Goal: Information Seeking & Learning: Learn about a topic

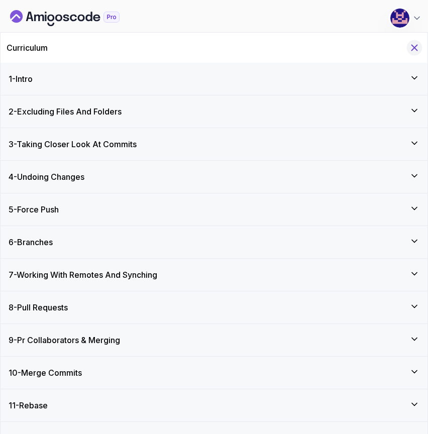
click at [414, 46] on icon "Hide Curriculum for mobile" at bounding box center [414, 47] width 11 height 11
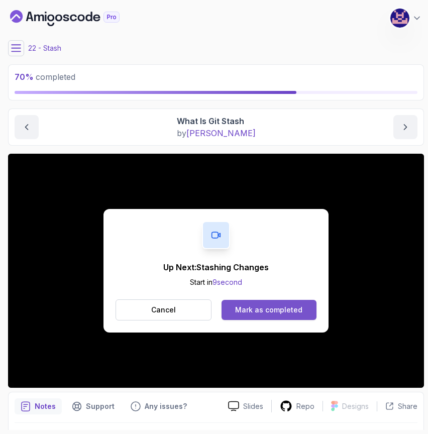
click at [287, 310] on div "Mark as completed" at bounding box center [268, 310] width 67 height 10
click at [272, 315] on button "Mark as completed" at bounding box center [269, 310] width 95 height 20
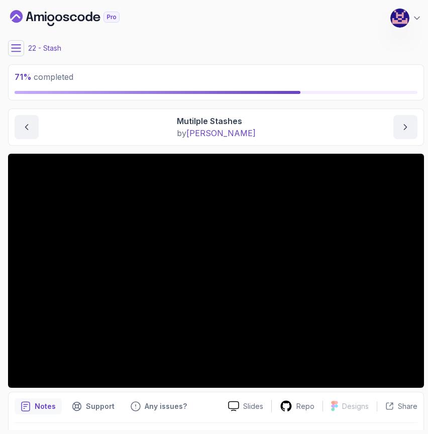
click at [308, 146] on main "My Courses Git for Professionals 443 Points [PERSON_NAME] Coats Software Engine…" at bounding box center [216, 217] width 416 height 426
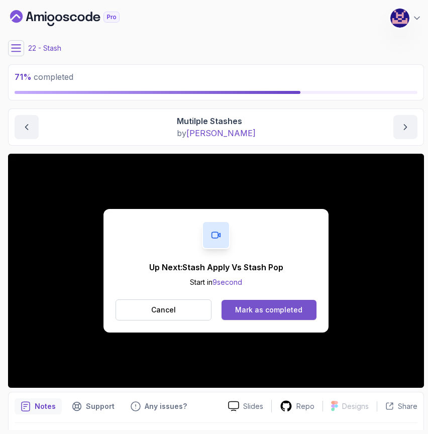
click at [267, 312] on div "Mark as completed" at bounding box center [268, 310] width 67 height 10
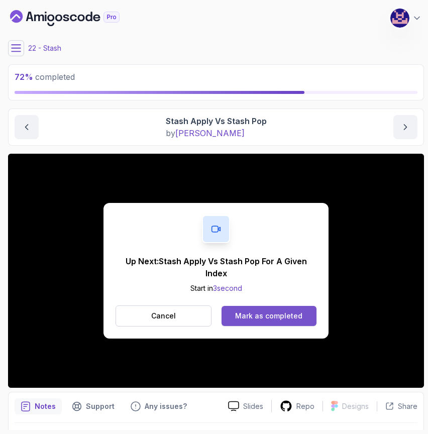
click at [264, 316] on div "Mark as completed" at bounding box center [268, 316] width 67 height 10
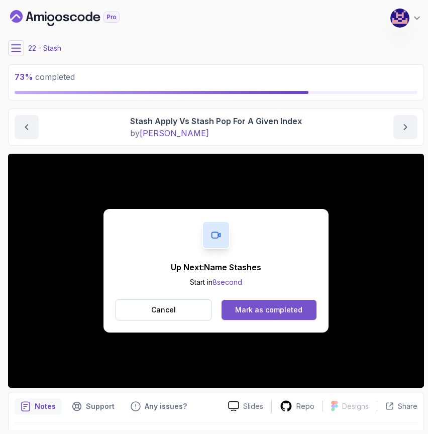
click at [269, 312] on div "Mark as completed" at bounding box center [268, 310] width 67 height 10
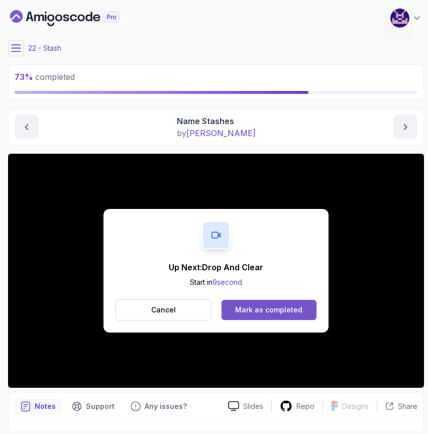
click at [273, 309] on div "Mark as completed" at bounding box center [268, 310] width 67 height 10
click at [276, 309] on div "Mark as completed" at bounding box center [268, 310] width 67 height 10
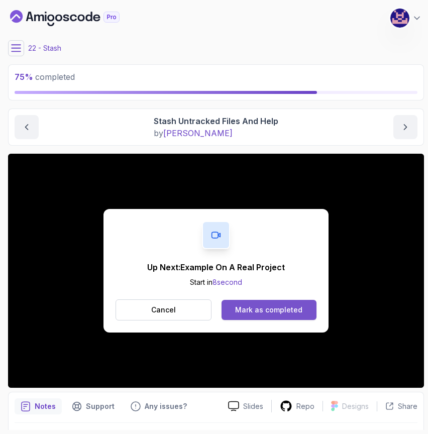
click at [262, 304] on button "Mark as completed" at bounding box center [269, 310] width 95 height 20
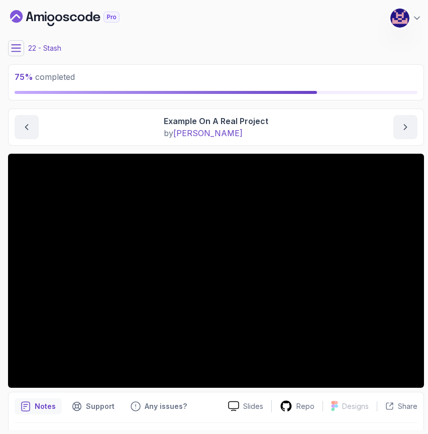
click at [300, 146] on main "My Courses Git for Professionals 443 Points [PERSON_NAME] Coats Software Engine…" at bounding box center [216, 217] width 416 height 426
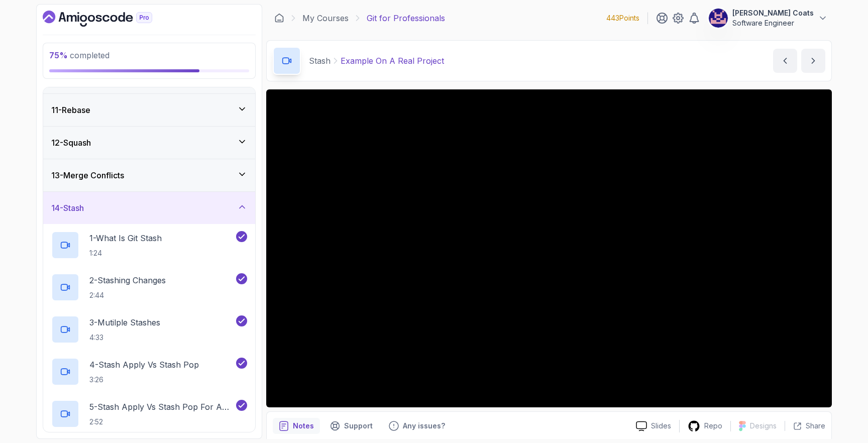
scroll to position [317, 0]
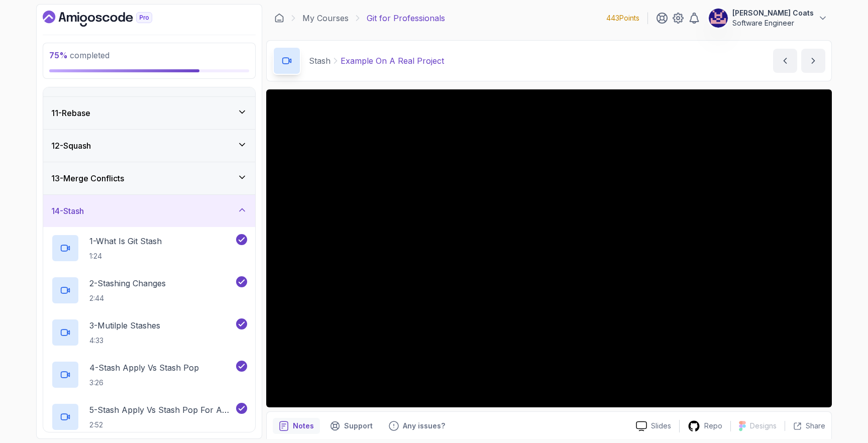
click at [117, 182] on h3 "13 - Merge Conflicts" at bounding box center [87, 178] width 73 height 12
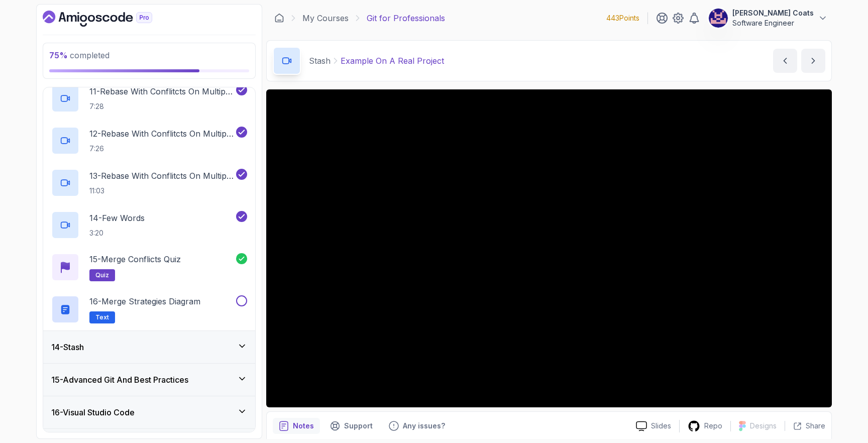
scroll to position [882, 0]
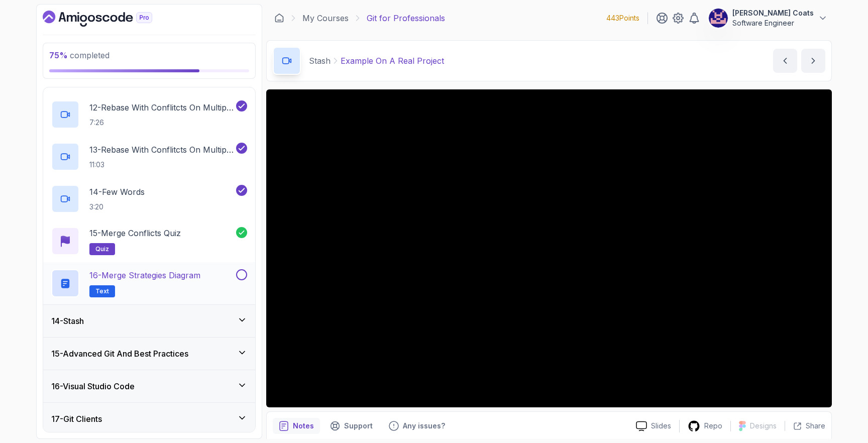
click at [239, 276] on button at bounding box center [241, 274] width 11 height 11
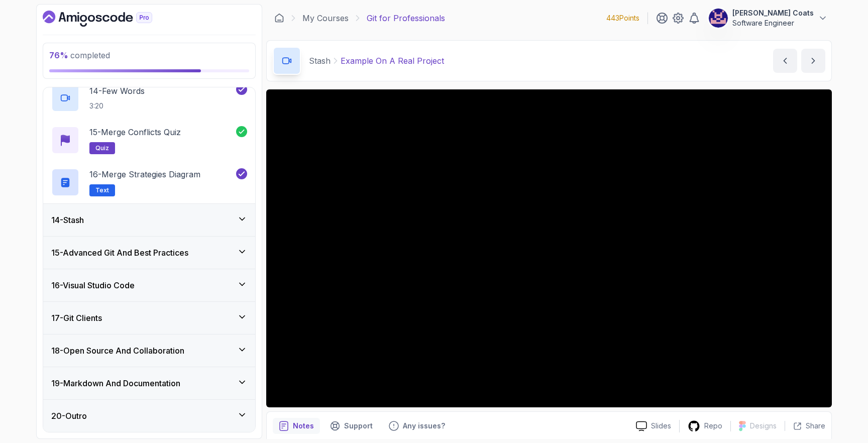
click at [142, 222] on div "14 - Stash" at bounding box center [149, 220] width 196 height 12
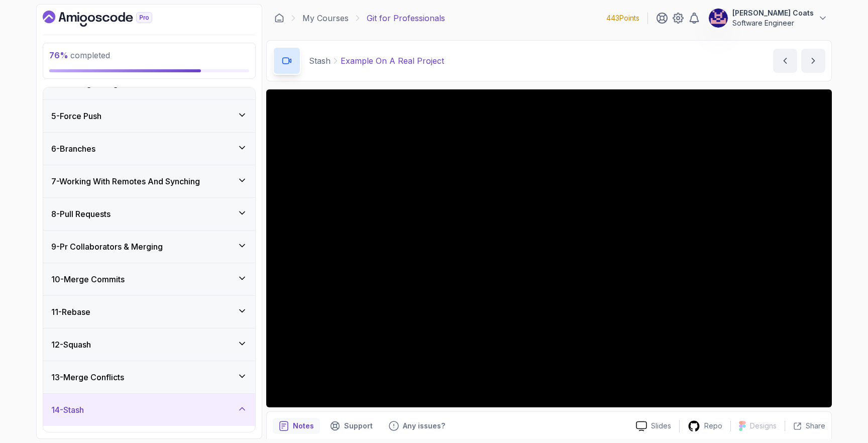
scroll to position [99, 0]
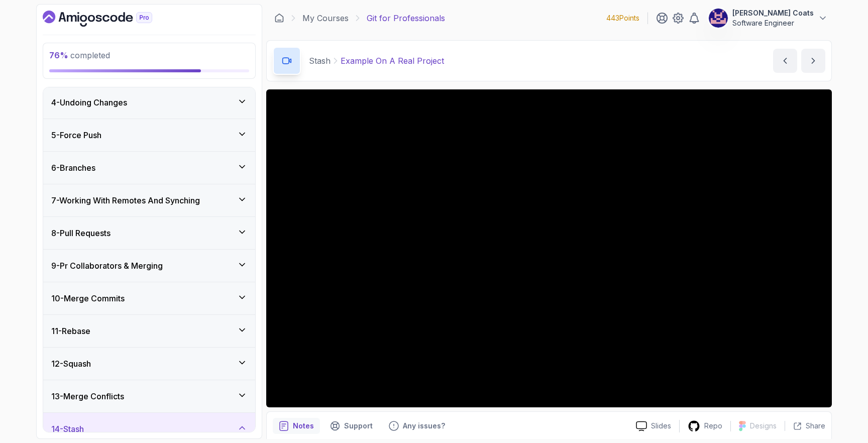
click at [90, 421] on div "14 - Stash" at bounding box center [149, 429] width 212 height 32
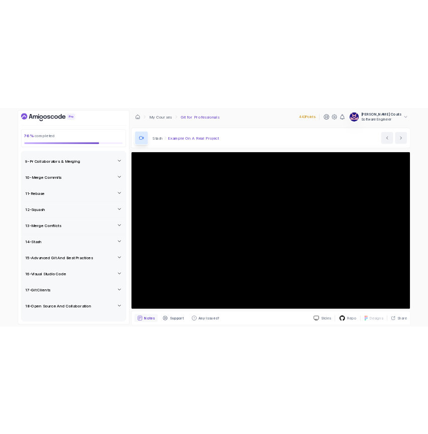
scroll to position [268, 0]
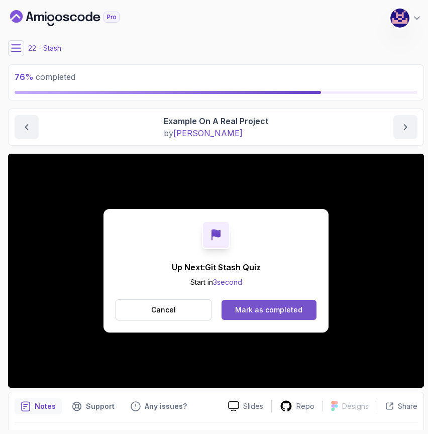
click at [271, 311] on div "Mark as completed" at bounding box center [268, 310] width 67 height 10
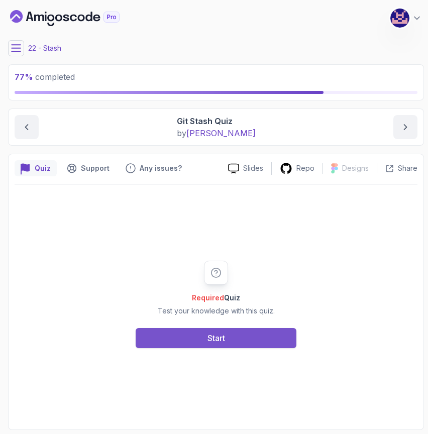
click at [246, 343] on button "Start" at bounding box center [216, 338] width 161 height 20
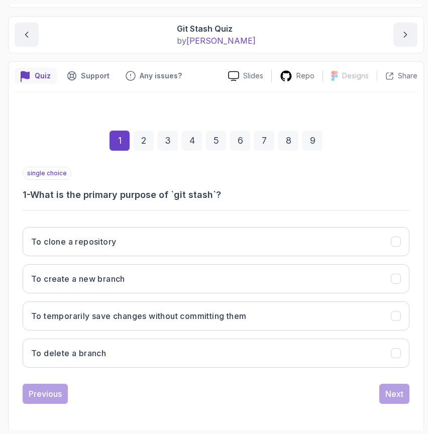
scroll to position [95, 0]
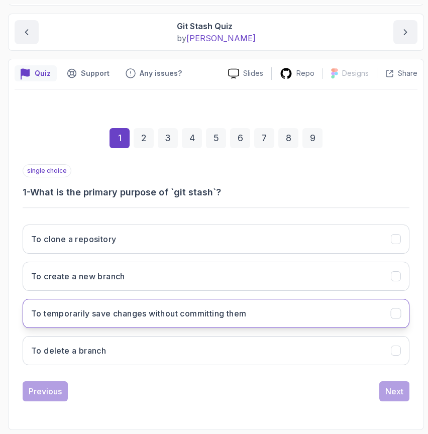
click at [217, 317] on h3 "To temporarily save changes without committing them" at bounding box center [138, 313] width 215 height 12
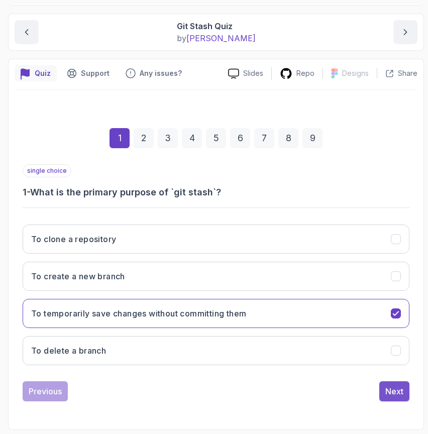
click at [399, 390] on div "Next" at bounding box center [394, 391] width 18 height 12
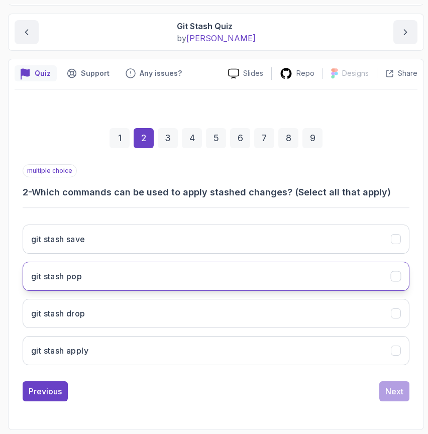
click at [166, 282] on button "git stash pop" at bounding box center [216, 276] width 387 height 29
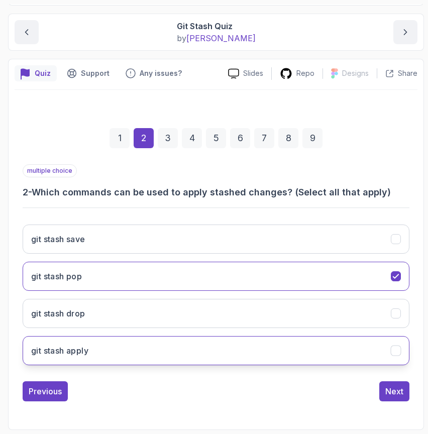
click at [153, 355] on button "git stash apply" at bounding box center [216, 350] width 387 height 29
click at [397, 379] on div "multiple choice 2 - Which commands can be used to apply stashed changes? (Selec…" at bounding box center [216, 282] width 387 height 237
click at [400, 391] on div "Next" at bounding box center [394, 391] width 18 height 12
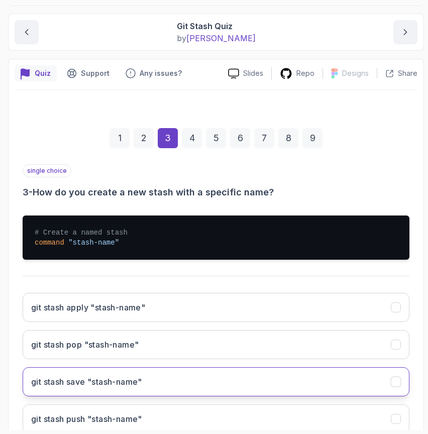
scroll to position [163, 0]
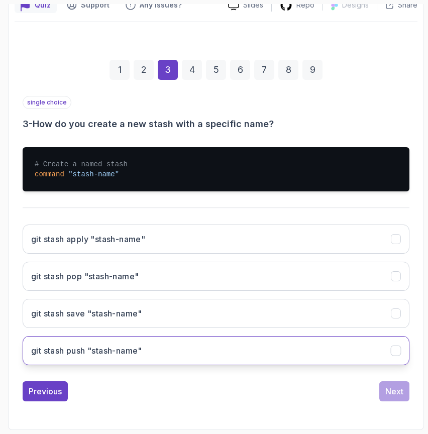
click at [192, 353] on button "git stash push "stash-name"" at bounding box center [216, 350] width 387 height 29
click at [390, 393] on div "Next" at bounding box center [394, 391] width 18 height 12
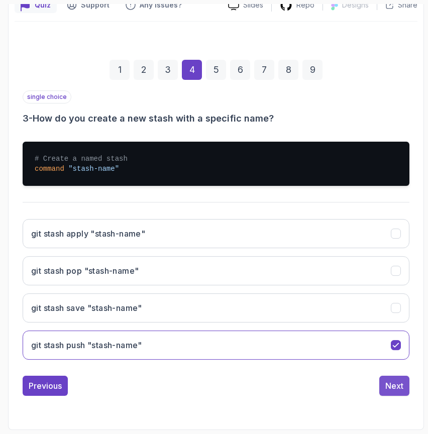
scroll to position [95, 0]
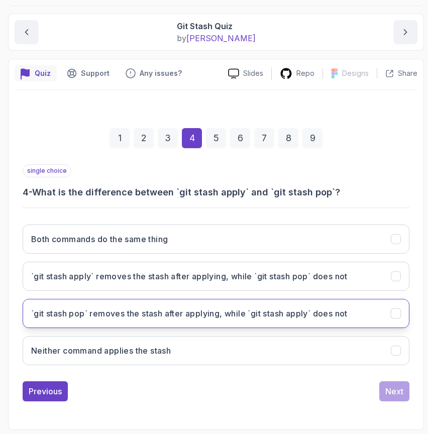
click at [183, 319] on h3 "`git stash pop` removes the stash after applying, while `git stash apply` does …" at bounding box center [189, 313] width 316 height 12
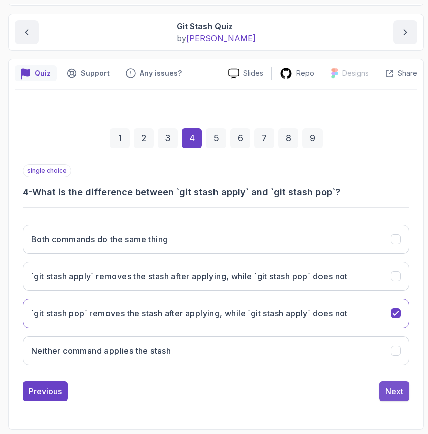
click at [403, 393] on div "Next" at bounding box center [394, 391] width 18 height 12
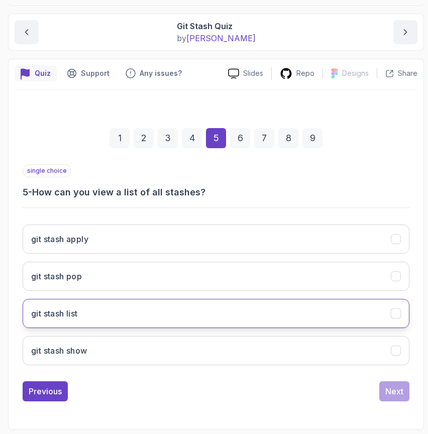
click at [87, 319] on button "git stash list" at bounding box center [216, 313] width 387 height 29
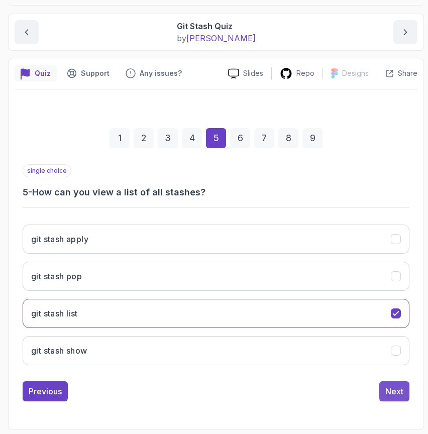
click at [387, 393] on div "Next" at bounding box center [394, 391] width 18 height 12
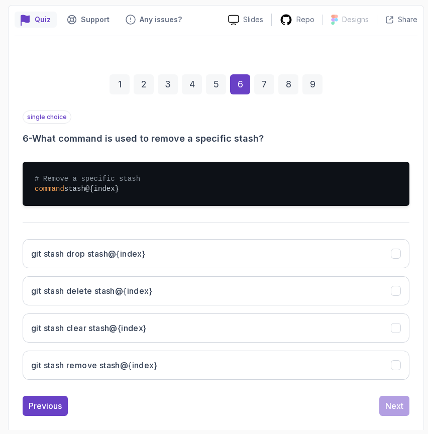
scroll to position [163, 0]
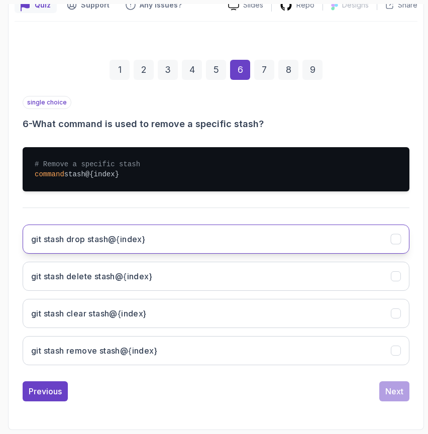
click at [153, 243] on button "git stash drop stash@{index}" at bounding box center [216, 239] width 387 height 29
click at [391, 395] on div "Next" at bounding box center [394, 391] width 18 height 12
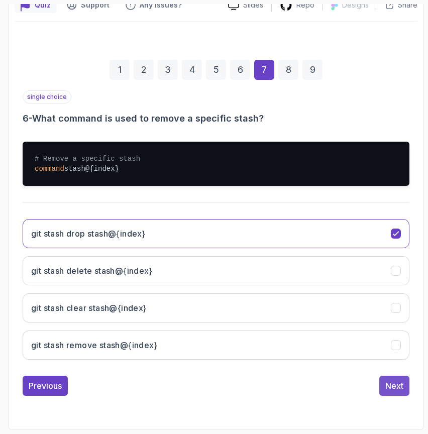
scroll to position [95, 0]
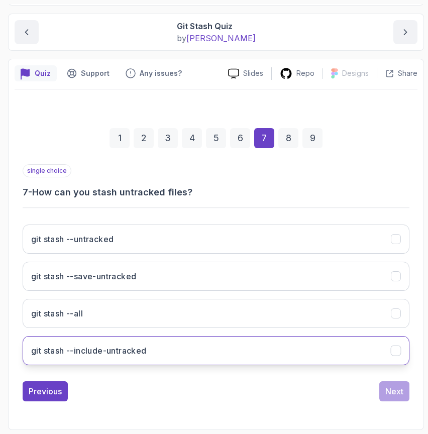
click at [167, 350] on button "git stash --include-untracked" at bounding box center [216, 350] width 387 height 29
click at [403, 395] on button "Next" at bounding box center [394, 391] width 30 height 20
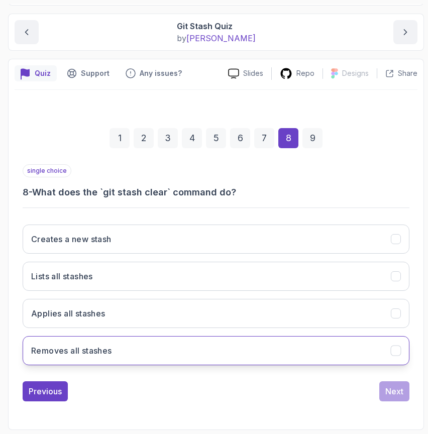
click at [114, 349] on button "Removes all stashes" at bounding box center [216, 350] width 387 height 29
click at [399, 392] on div "Next" at bounding box center [394, 391] width 18 height 12
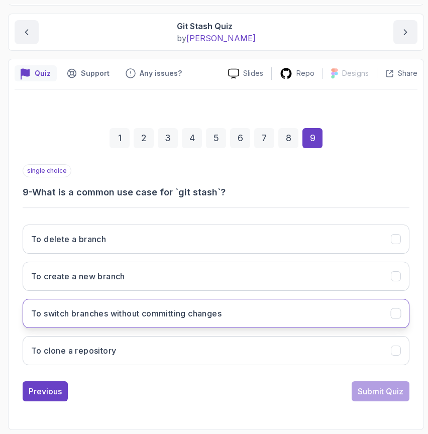
click at [201, 316] on h3 "To switch branches without committing changes" at bounding box center [126, 313] width 190 height 12
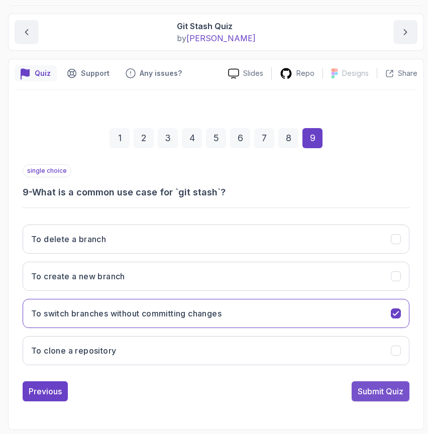
click at [391, 394] on div "Submit Quiz" at bounding box center [381, 391] width 46 height 12
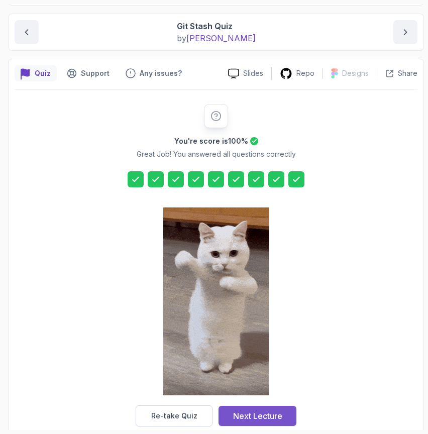
click at [249, 410] on div "Next Lecture" at bounding box center [257, 416] width 49 height 12
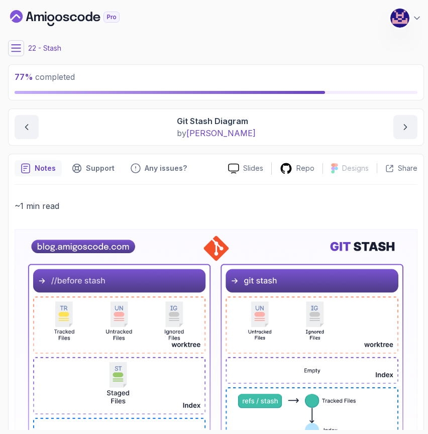
click at [15, 50] on icon at bounding box center [16, 48] width 10 height 10
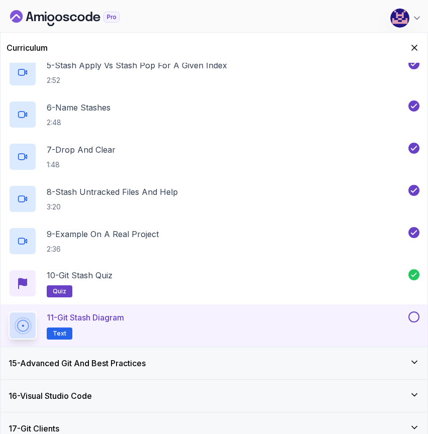
scroll to position [658, 0]
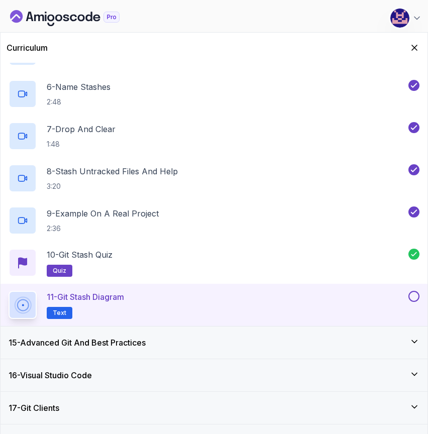
click at [415, 297] on button at bounding box center [413, 296] width 11 height 11
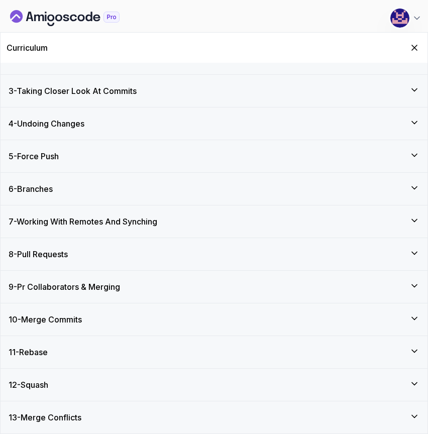
scroll to position [0, 0]
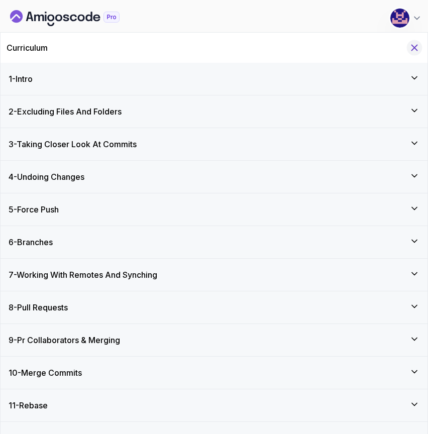
click at [413, 50] on icon "Hide Curriculum for mobile" at bounding box center [414, 47] width 11 height 11
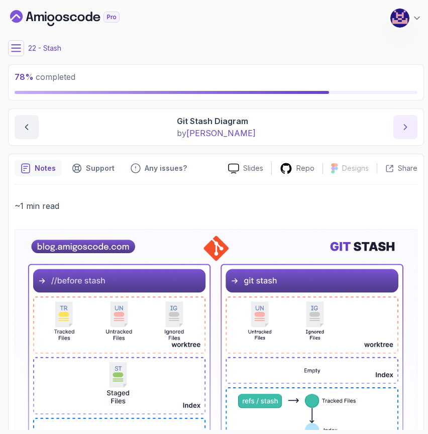
click at [407, 128] on icon "next content" at bounding box center [405, 127] width 10 height 10
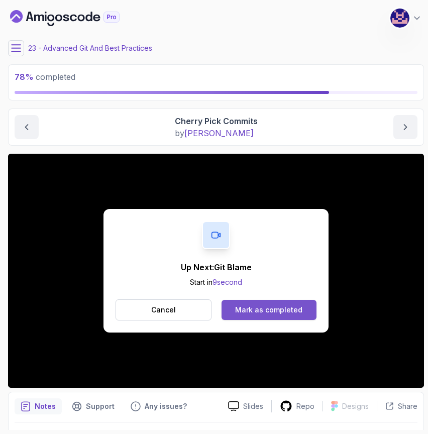
click at [282, 304] on button "Mark as completed" at bounding box center [269, 310] width 95 height 20
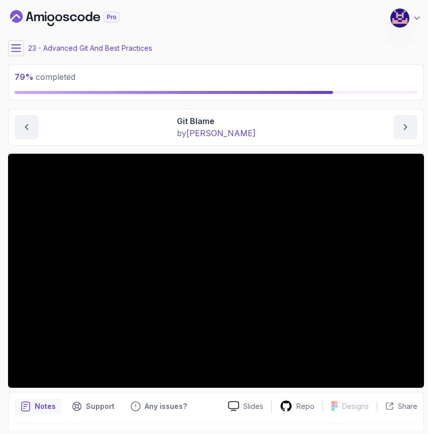
scroll to position [28, 0]
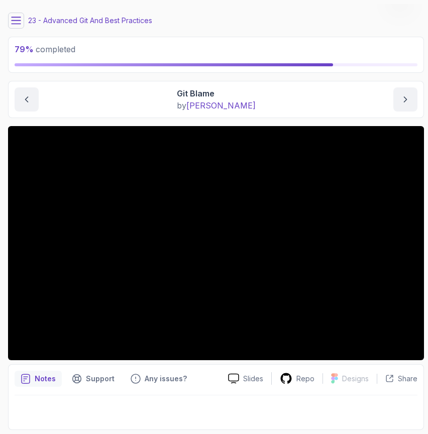
click at [347, 82] on div "Advanced Git And Best Practices Git Blame Git Blame by [PERSON_NAME]" at bounding box center [216, 99] width 416 height 37
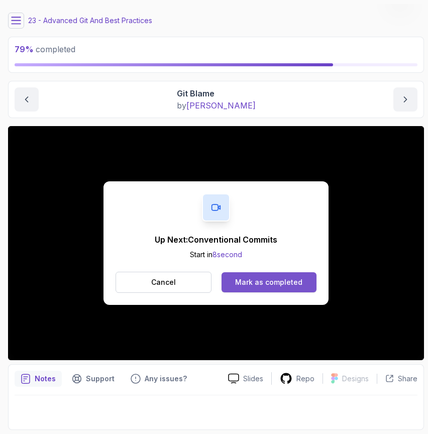
click at [261, 281] on div "Mark as completed" at bounding box center [268, 282] width 67 height 10
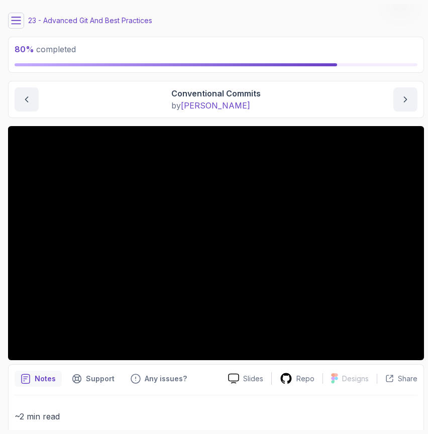
click at [14, 18] on icon at bounding box center [16, 21] width 10 height 10
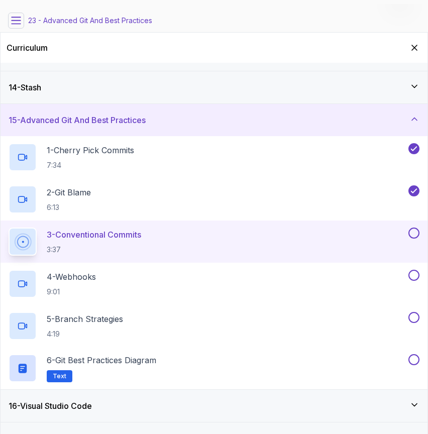
scroll to position [415, 0]
click at [414, 49] on icon "Hide Curriculum for mobile" at bounding box center [414, 47] width 11 height 11
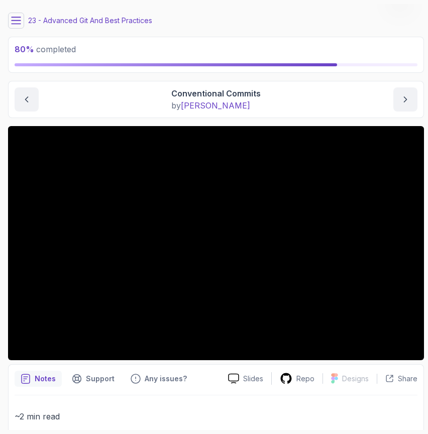
click at [332, 122] on main "My Courses Git for Professionals 443 Points [PERSON_NAME] Coats Software Engine…" at bounding box center [216, 217] width 416 height 426
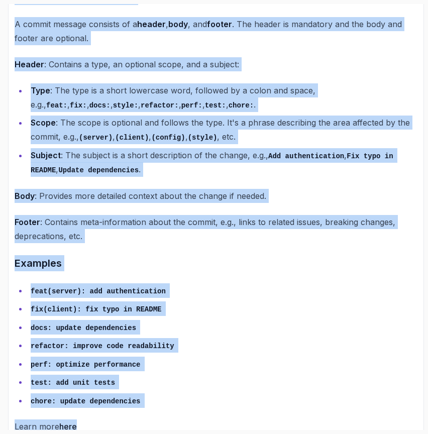
scroll to position [711, 0]
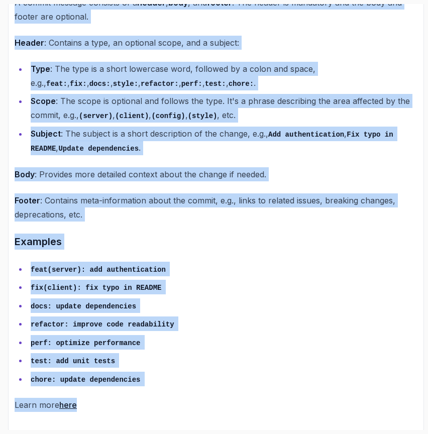
drag, startPoint x: 16, startPoint y: 99, endPoint x: 149, endPoint y: 407, distance: 334.8
click at [149, 407] on div "~2 min read Conventional Commits Conventional Commits is a specification for ad…" at bounding box center [216, 69] width 403 height 686
copy div "Conventional Commits Conventional Commits is a specification for adding human a…"
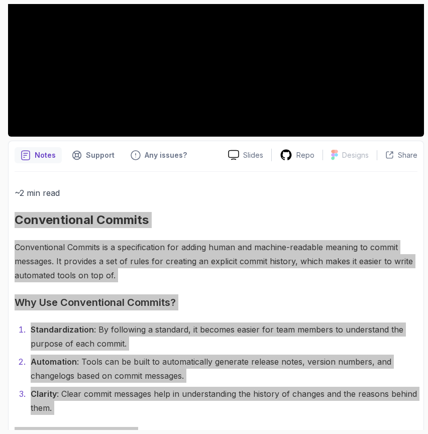
scroll to position [258, 0]
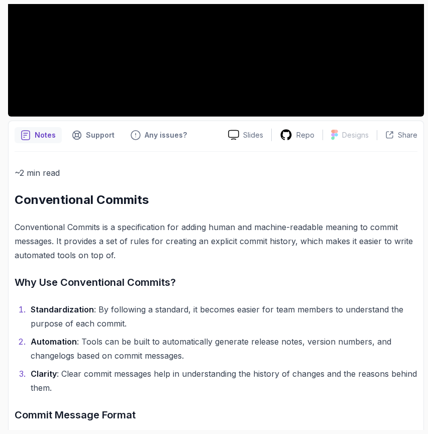
scroll to position [0, 0]
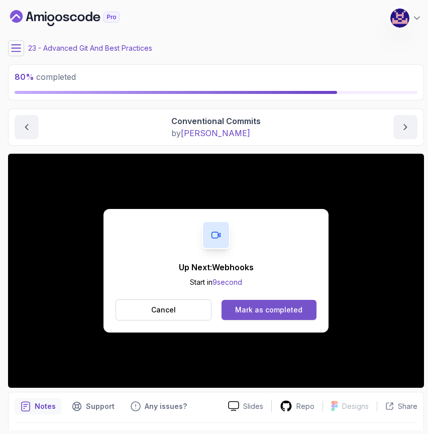
click at [268, 308] on div "Mark as completed" at bounding box center [268, 310] width 67 height 10
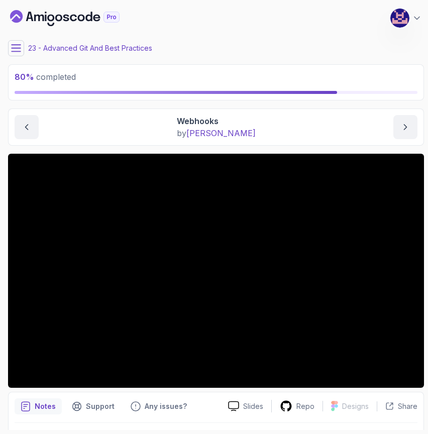
click at [15, 50] on icon at bounding box center [16, 48] width 10 height 10
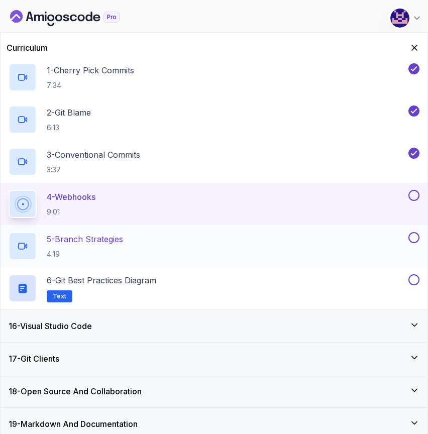
scroll to position [503, 0]
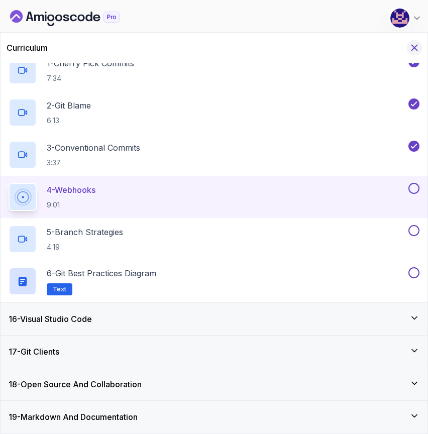
click at [417, 50] on icon "Hide Curriculum for mobile" at bounding box center [415, 48] width 6 height 6
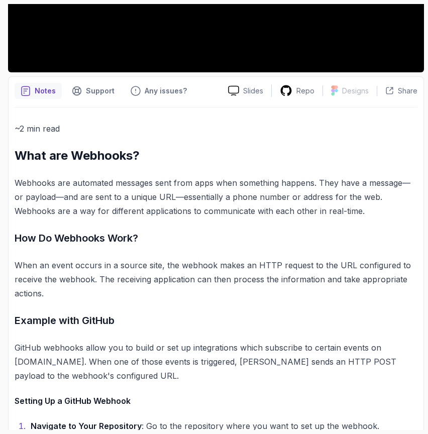
scroll to position [314, 0]
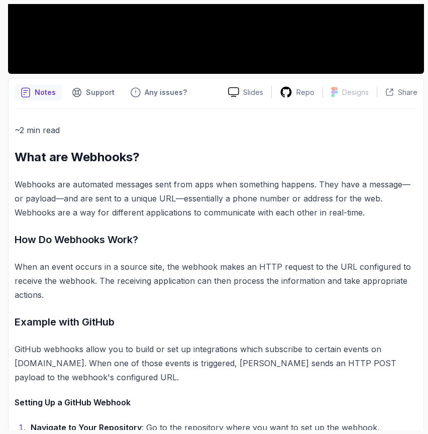
click at [20, 158] on h2 "What are Webhooks?" at bounding box center [216, 157] width 403 height 16
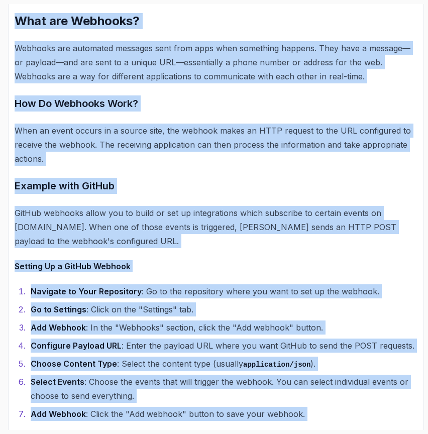
scroll to position [732, 0]
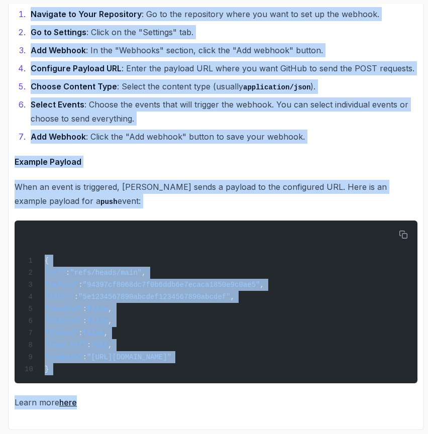
drag, startPoint x: 15, startPoint y: 157, endPoint x: 114, endPoint y: 396, distance: 259.2
click at [114, 396] on div "~2 min read What are Webhooks? Webhooks are automated messages sent from apps w…" at bounding box center [216, 60] width 403 height 700
copy div "Lore ips Dolorsit? Ametcons adi elitseddo eiusmodt inci utla etdo magn aliquaen…"
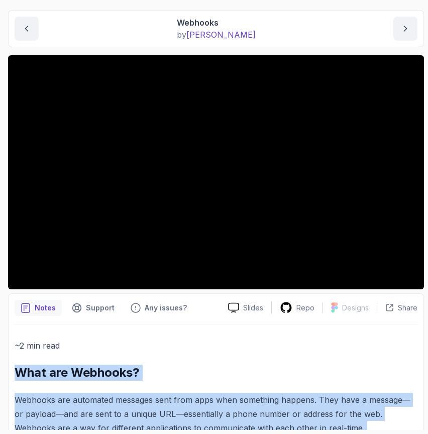
scroll to position [111, 0]
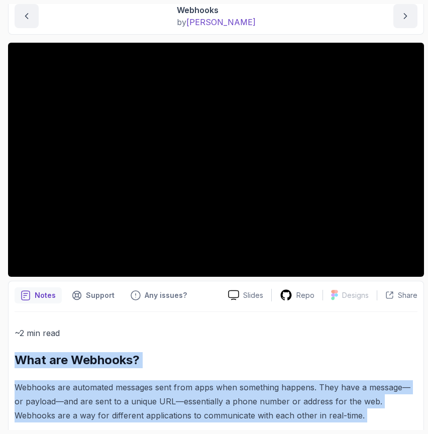
click at [199, 359] on h2 "What are Webhooks?" at bounding box center [216, 360] width 403 height 16
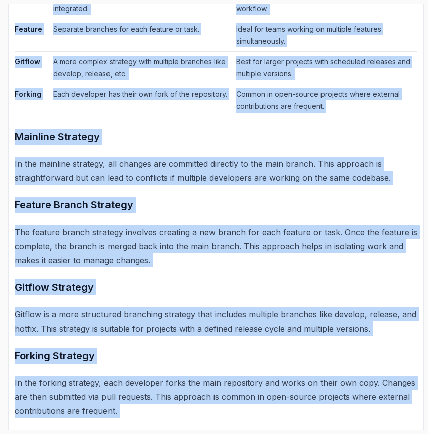
scroll to position [611, 0]
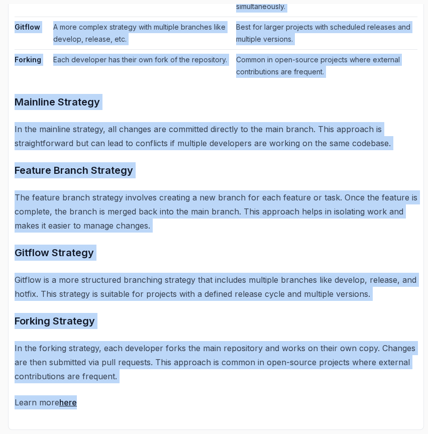
drag, startPoint x: 15, startPoint y: 144, endPoint x: 169, endPoint y: 409, distance: 306.1
click at [169, 409] on div "~2 min read Branch Strategies Branch strategies are essential for managing the …" at bounding box center [216, 117] width 403 height 583
copy div "Branch Strategies Branch strategies are essential for managing the workflow in …"
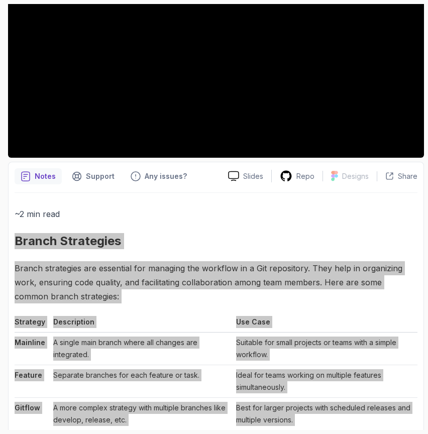
scroll to position [0, 0]
